Goal: Transaction & Acquisition: Purchase product/service

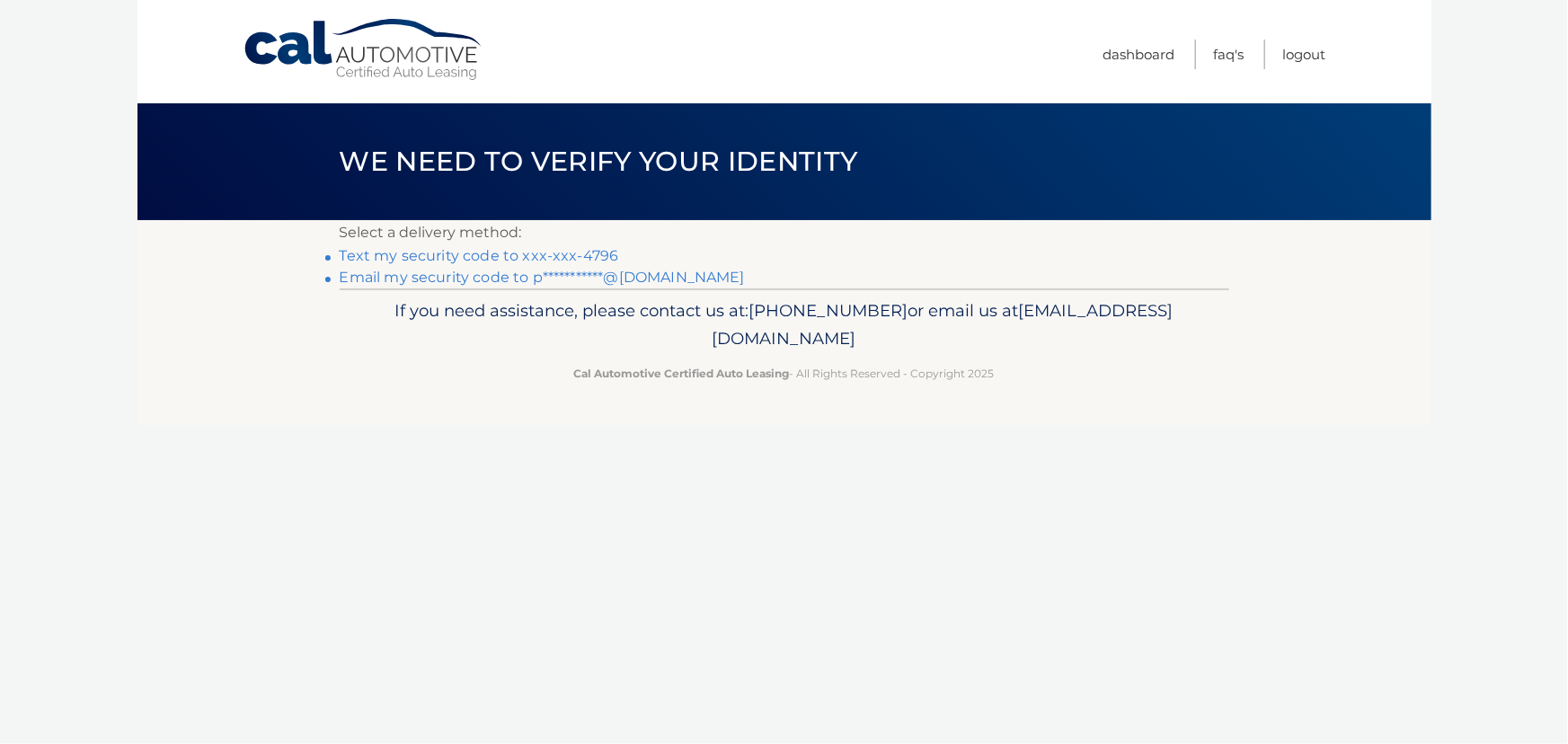
click at [599, 253] on link "Text my security code to xxx-xxx-4796" at bounding box center [479, 256] width 279 height 17
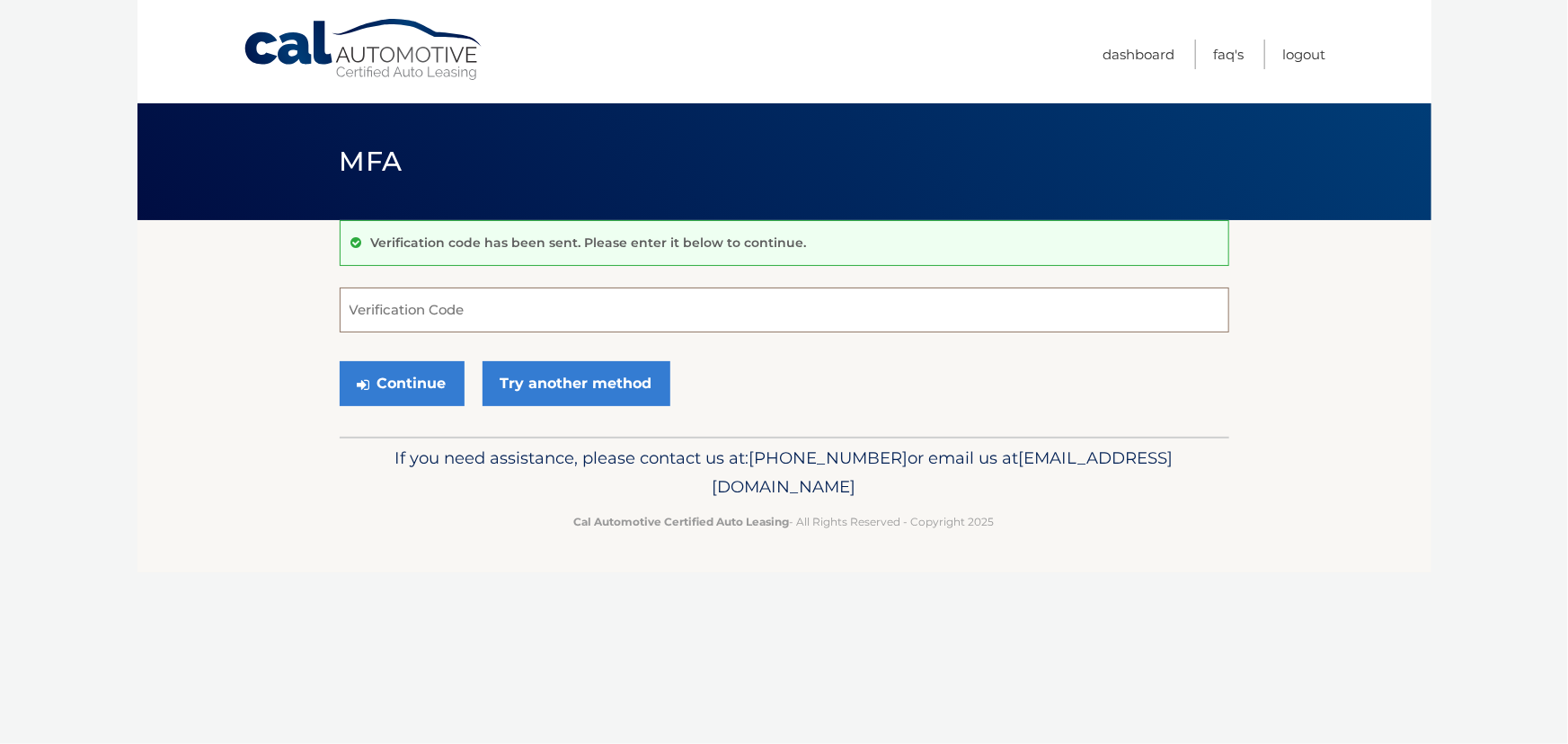
click at [533, 302] on input "Verification Code" at bounding box center [784, 310] width 890 height 45
type input "886907"
click at [425, 383] on button "Continue" at bounding box center [401, 384] width 125 height 45
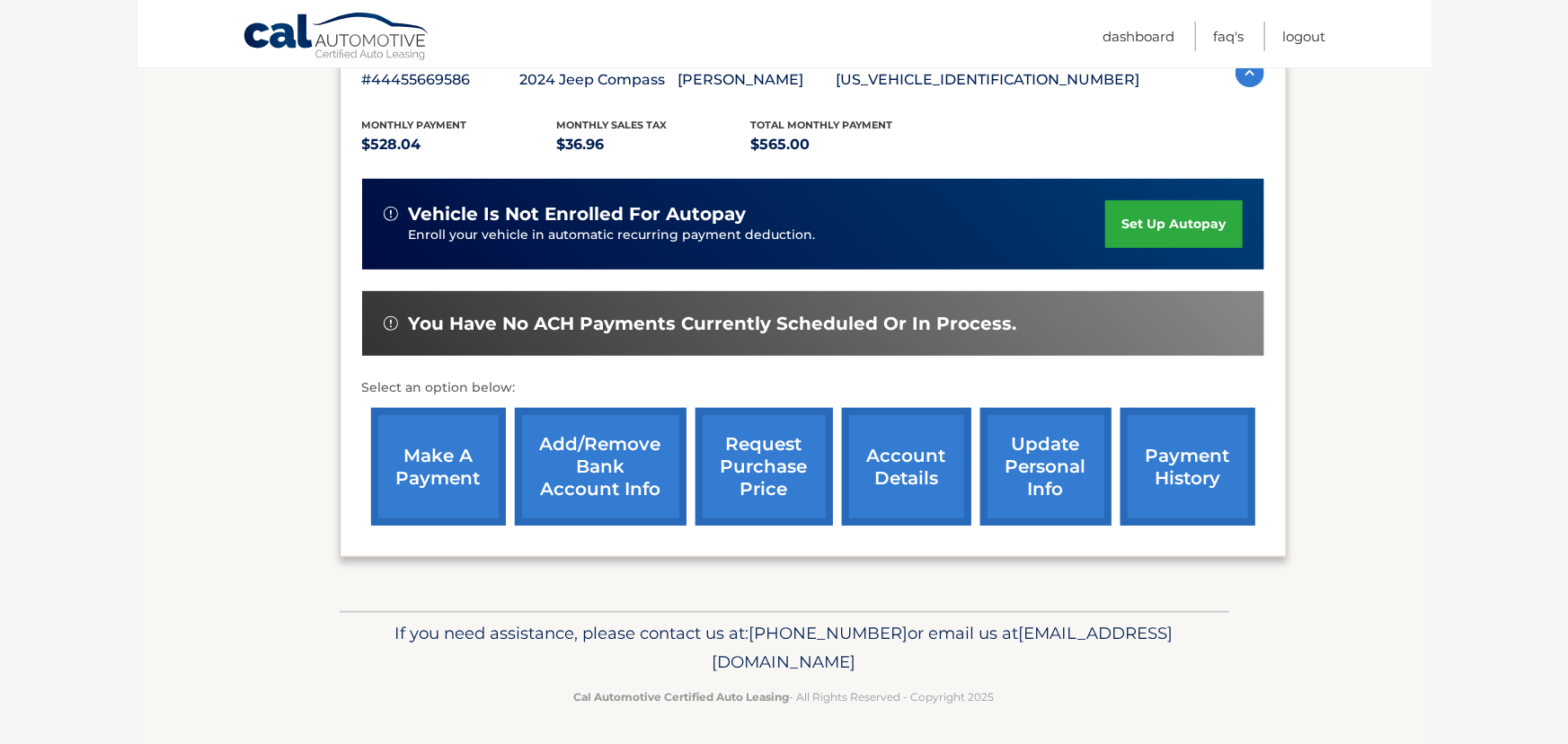
scroll to position [341, 0]
click at [429, 441] on link "make a payment" at bounding box center [438, 466] width 135 height 117
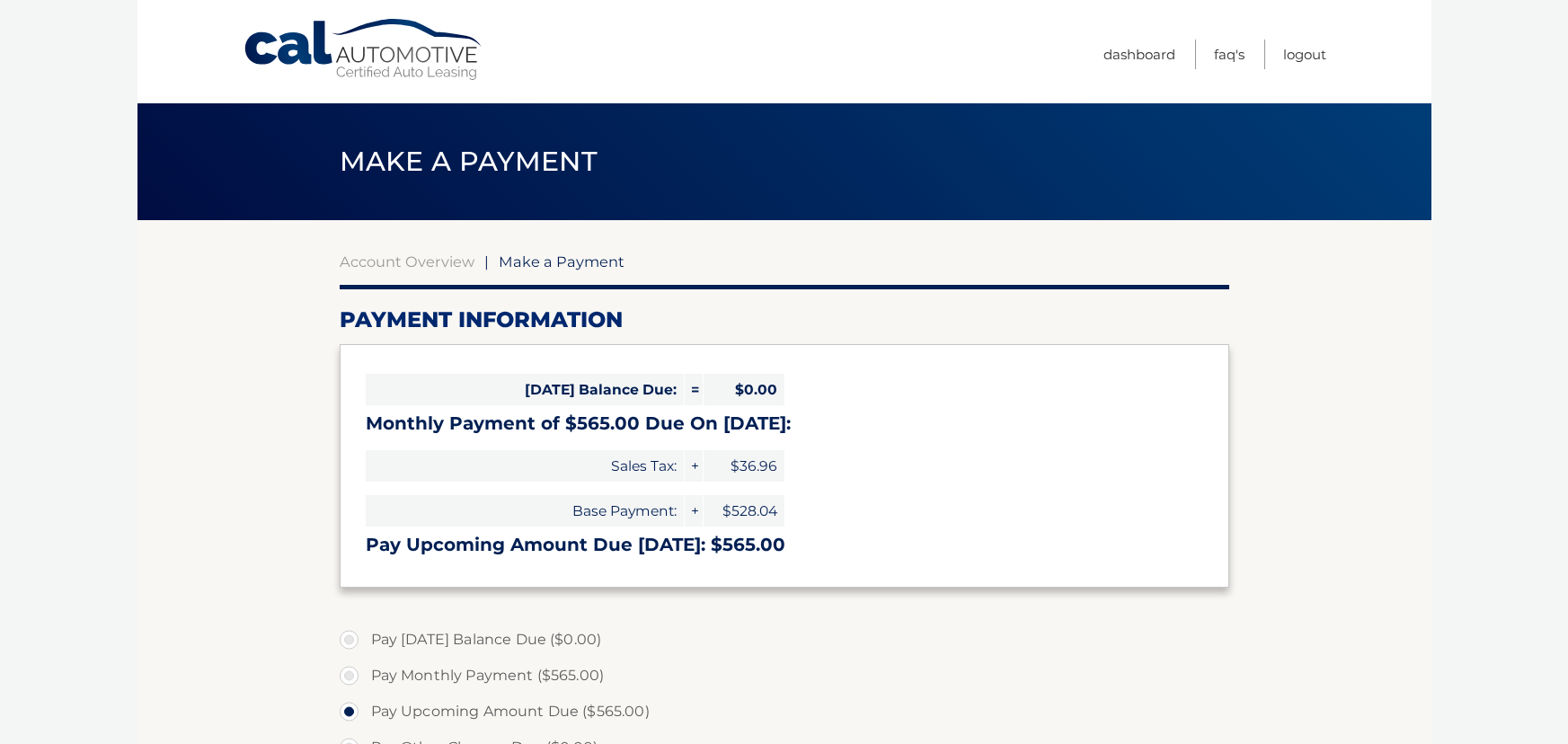
select select "MjhiNzY4MGQtZTc2MS00MDc4LTljYjEtODlhMzkxMmFlMTE2"
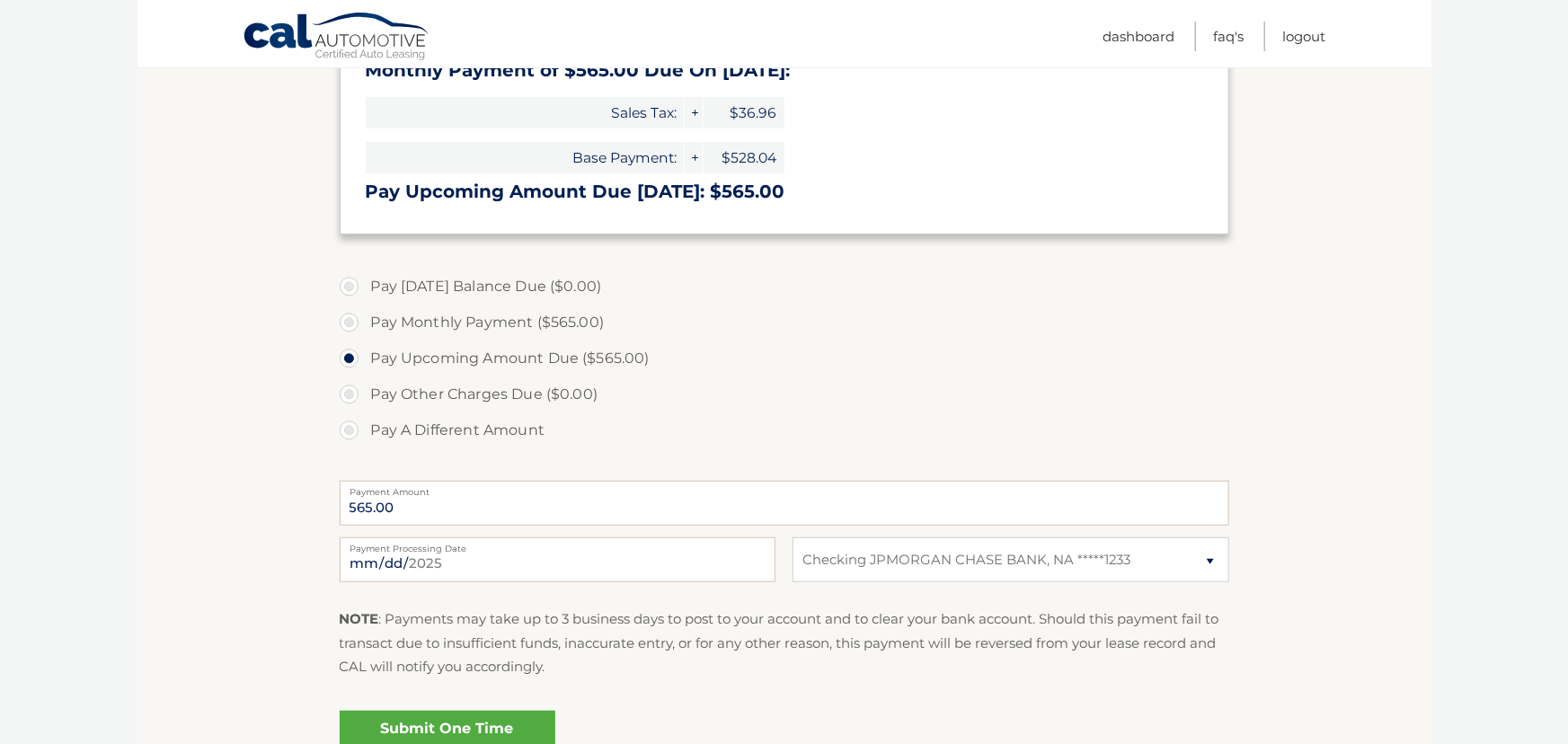
scroll to position [354, 0]
click at [353, 322] on label "Pay Monthly Payment ($565.00)" at bounding box center [784, 321] width 890 height 36
click at [353, 322] on input "Pay Monthly Payment ($565.00)" at bounding box center [356, 318] width 18 height 29
radio input "true"
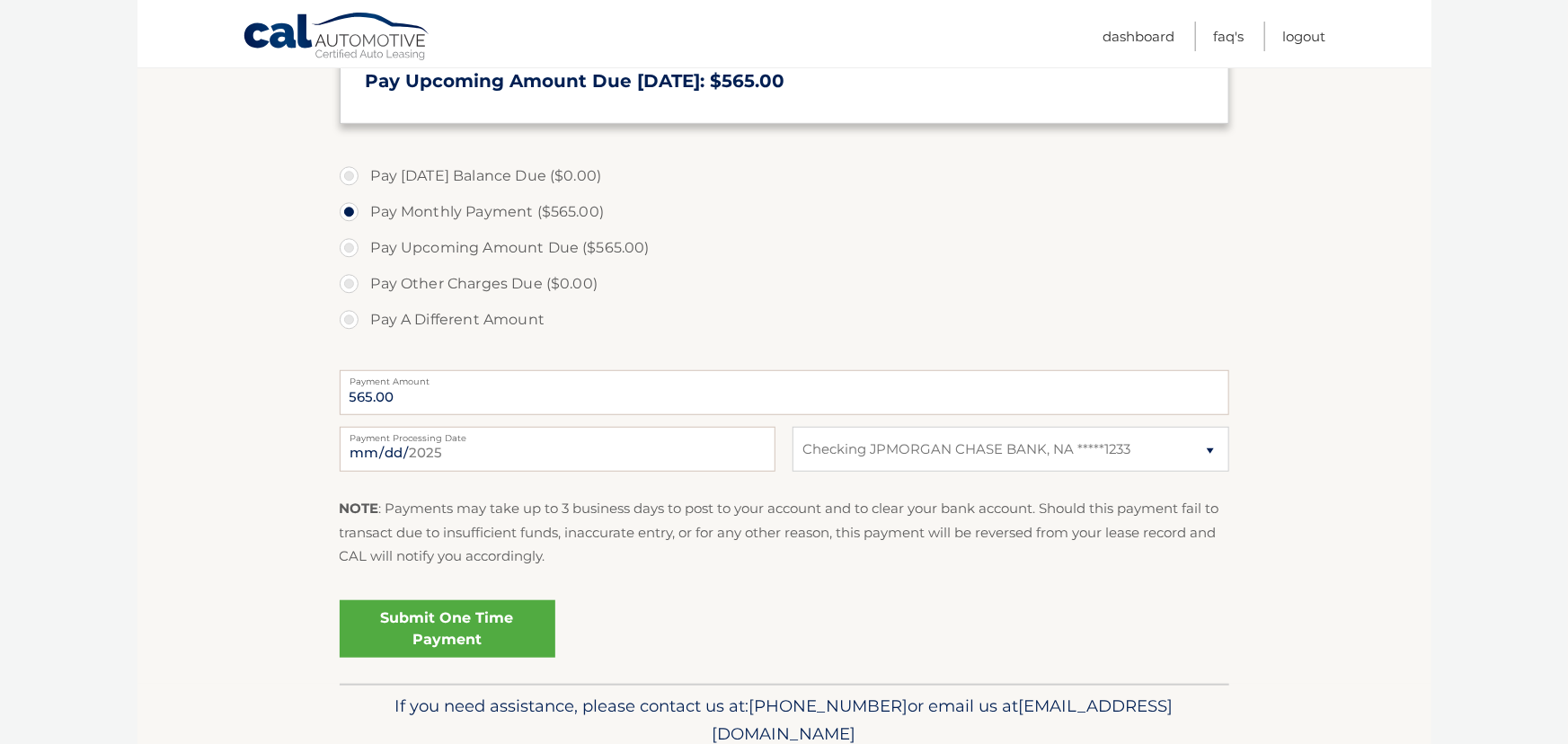
scroll to position [462, 0]
click at [445, 449] on input "[DATE]" at bounding box center [557, 450] width 436 height 45
type input "[DATE]"
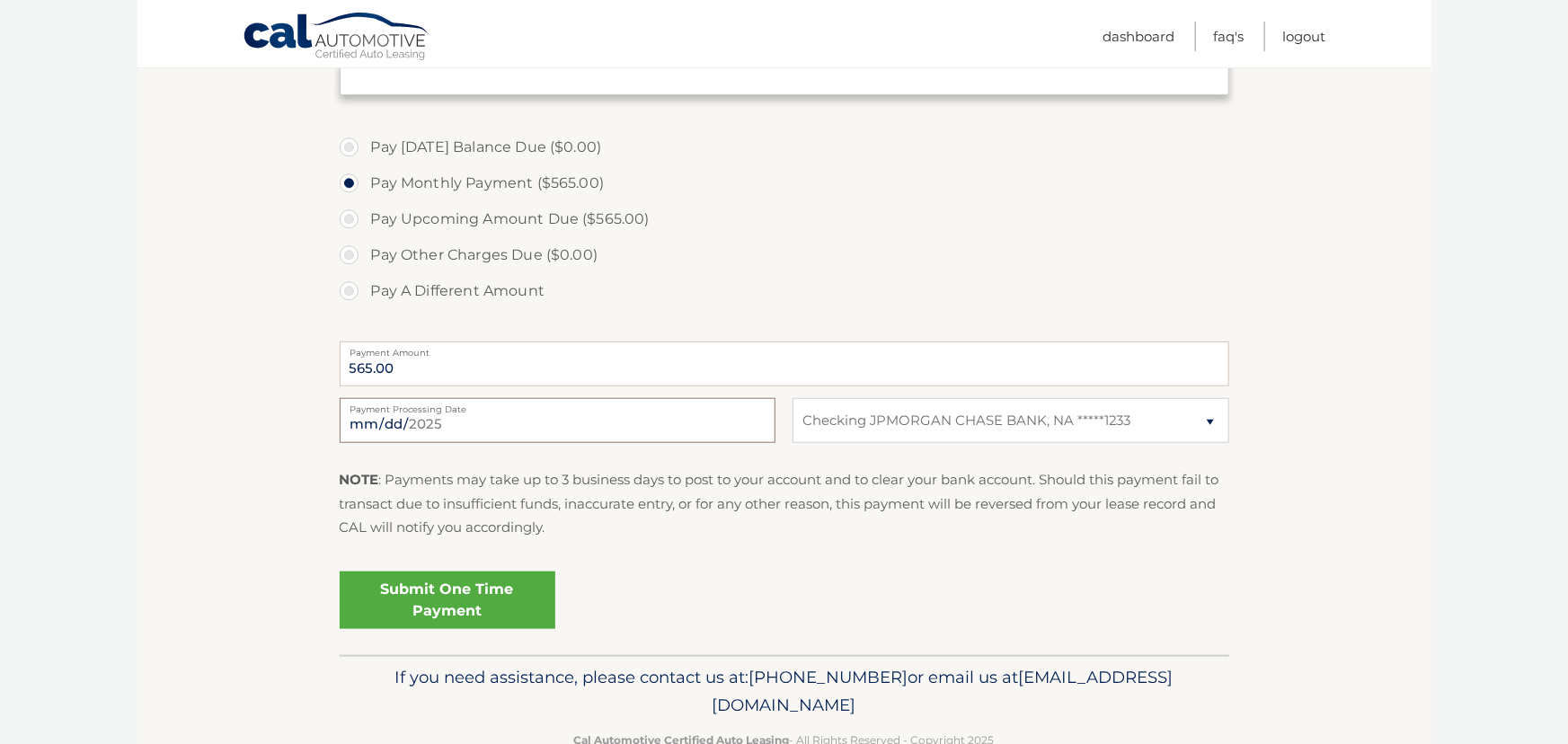
scroll to position [493, 0]
click at [472, 600] on link "Submit One Time Payment" at bounding box center [447, 599] width 216 height 57
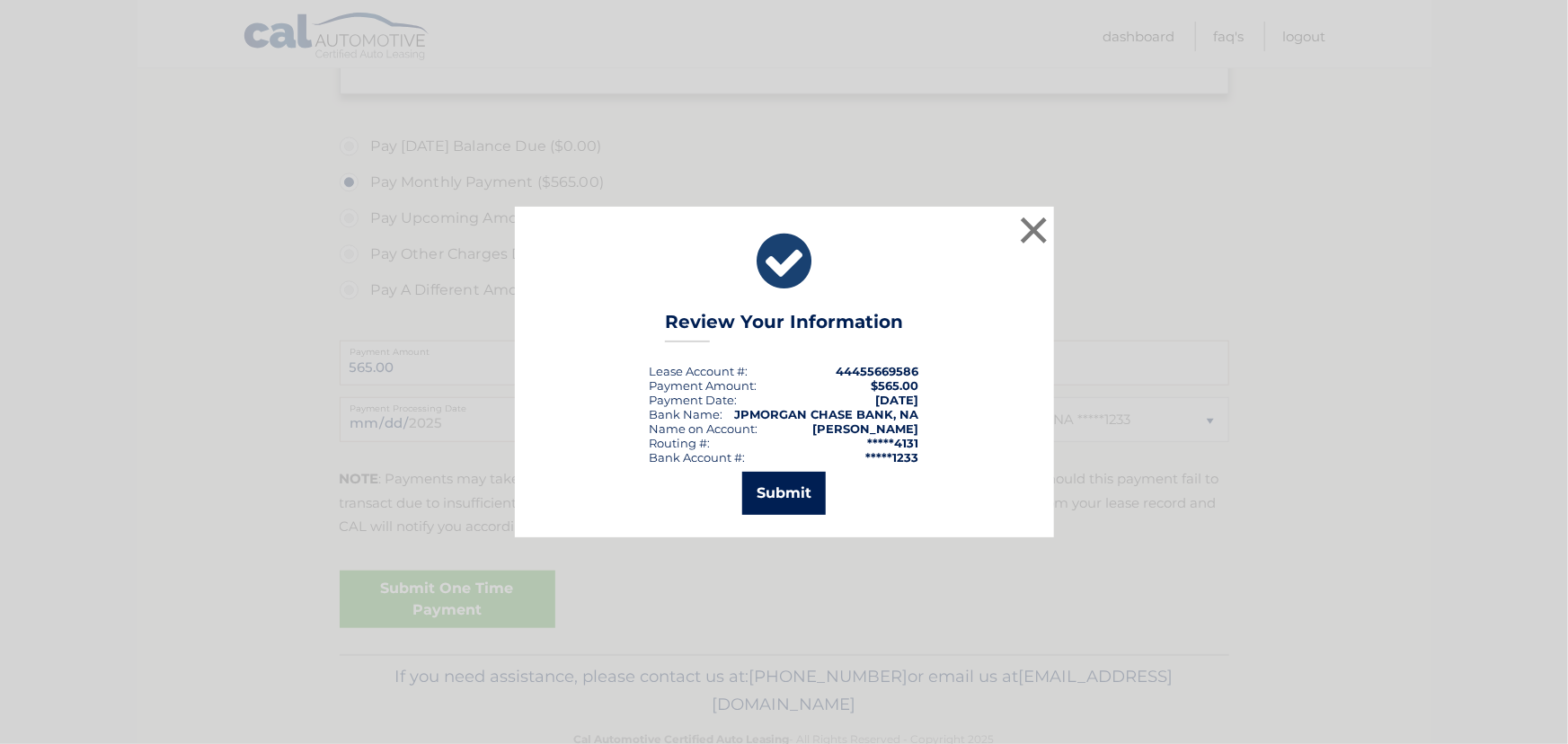
click at [799, 495] on button "Submit" at bounding box center [784, 493] width 83 height 44
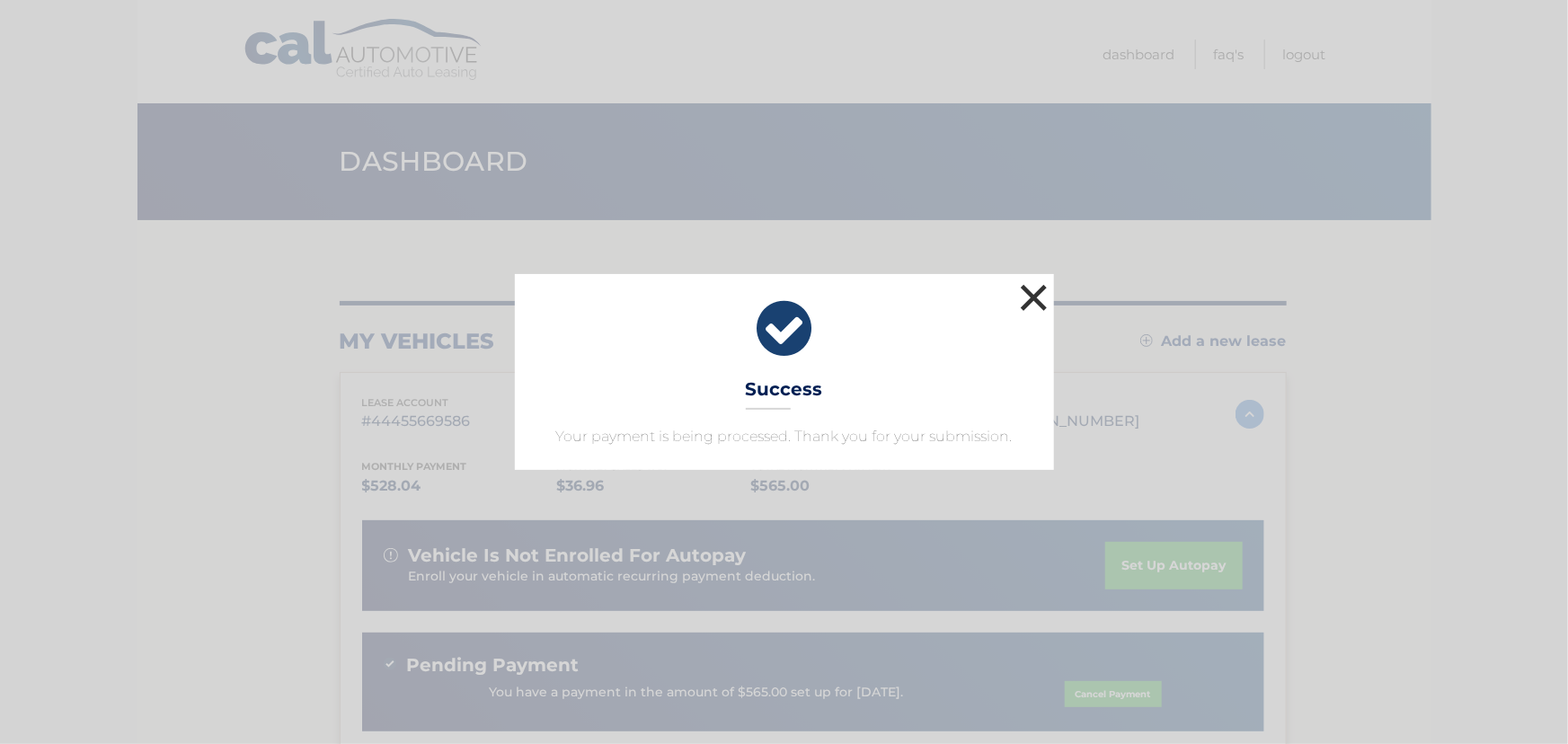
click at [1040, 295] on button "×" at bounding box center [1034, 296] width 36 height 36
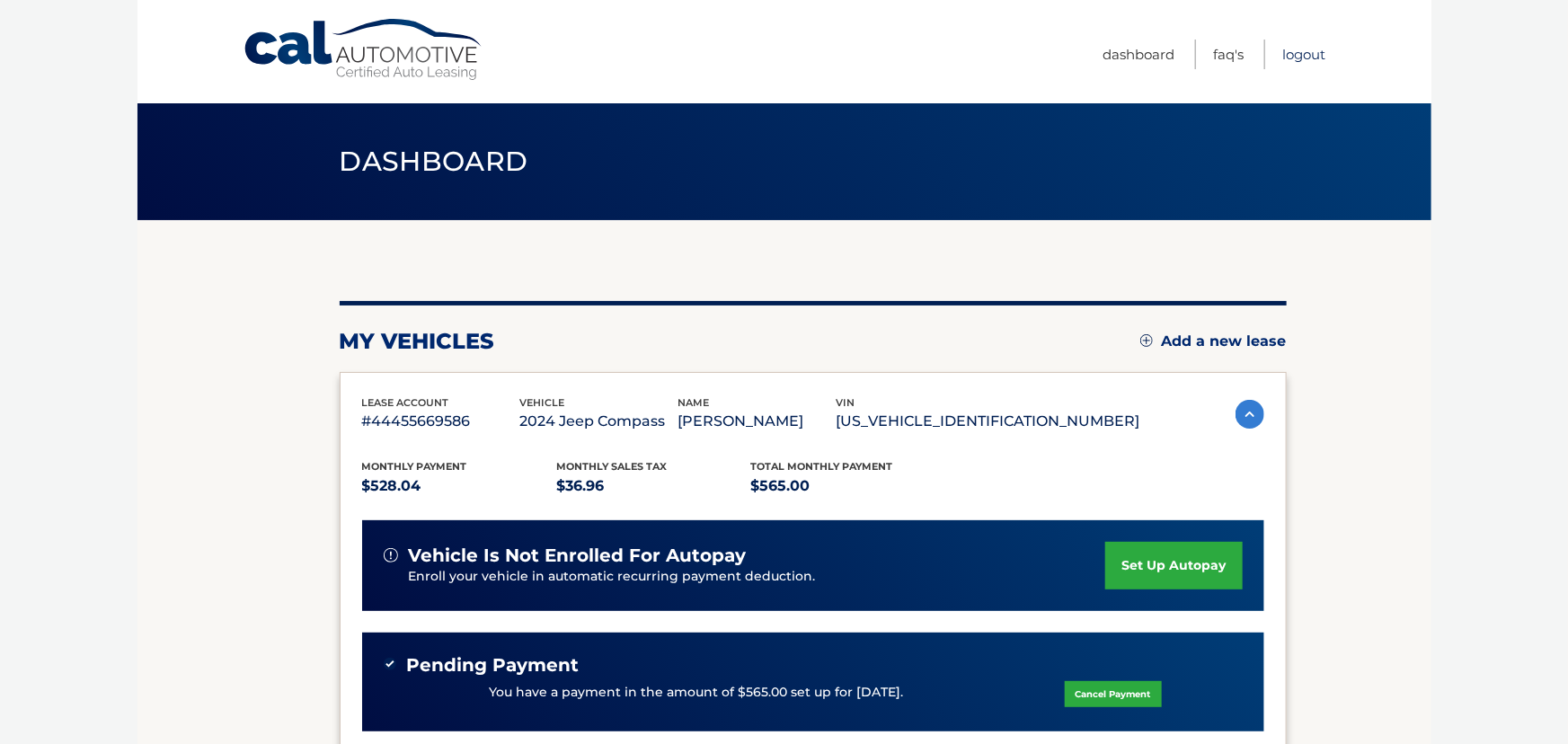
click at [1309, 51] on link "Logout" at bounding box center [1304, 54] width 44 height 30
